Goal: Navigation & Orientation: Find specific page/section

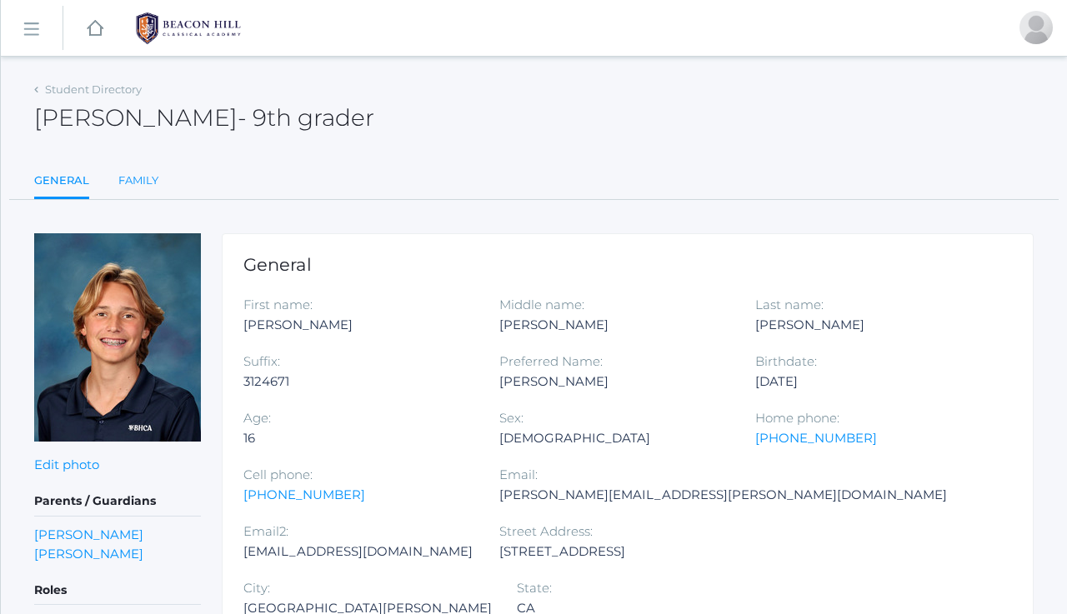
click at [142, 183] on link "Family" at bounding box center [138, 180] width 40 height 33
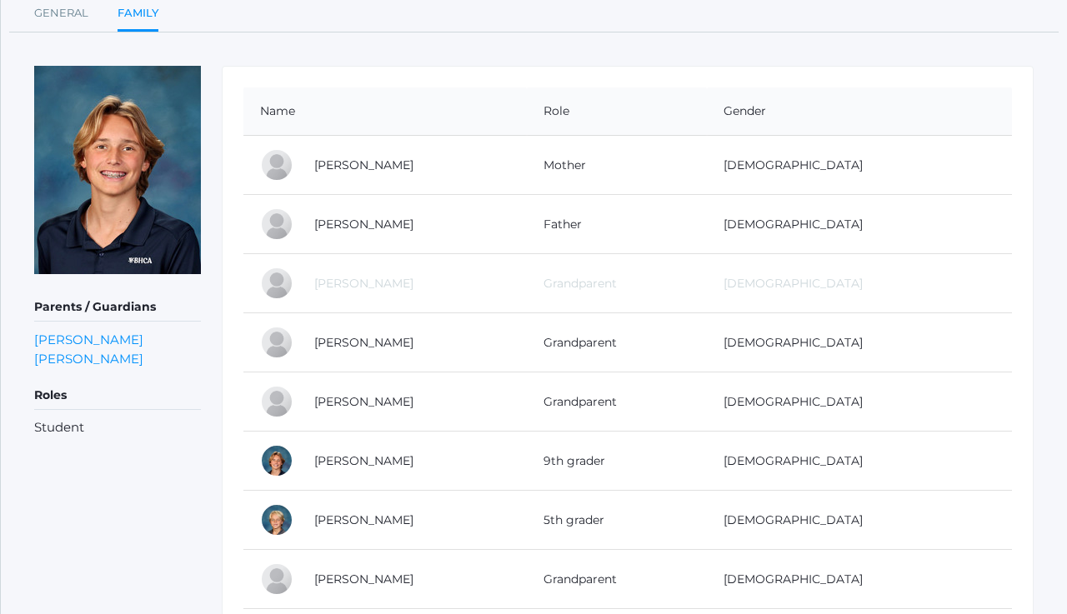
scroll to position [168, 0]
click at [330, 512] on link "[PERSON_NAME]" at bounding box center [363, 519] width 99 height 15
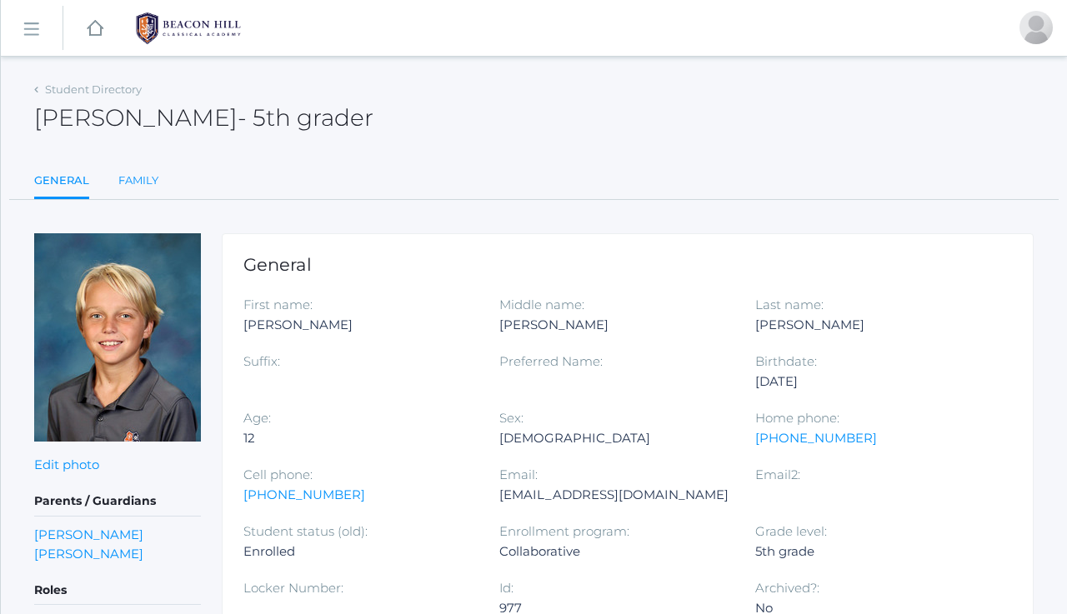
click at [136, 181] on link "Family" at bounding box center [138, 180] width 40 height 33
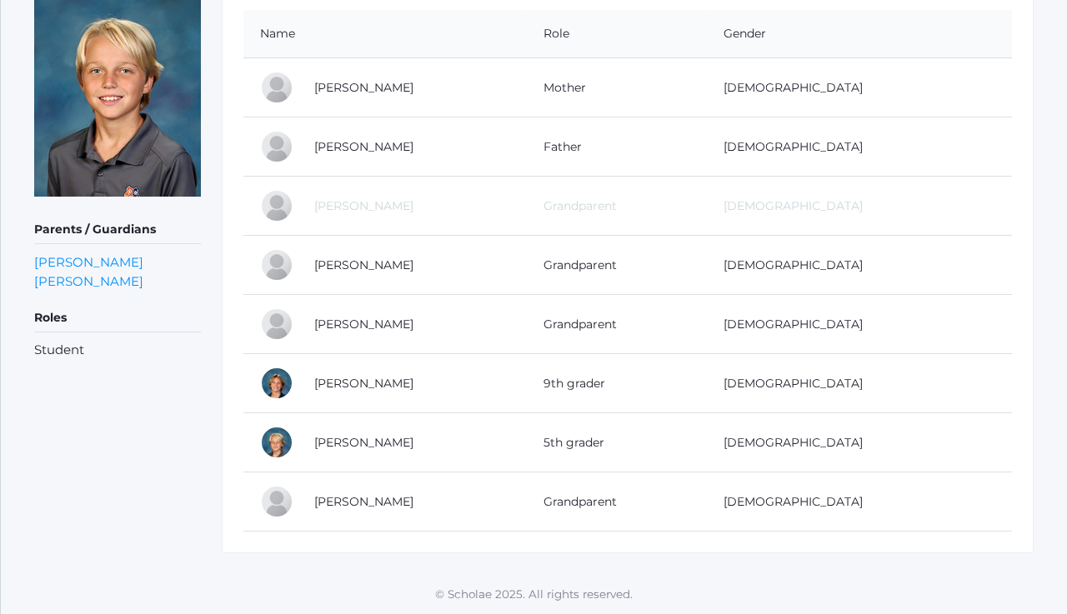
scroll to position [244, 0]
click at [359, 388] on link "[PERSON_NAME]" at bounding box center [363, 384] width 99 height 15
